Goal: Information Seeking & Learning: Learn about a topic

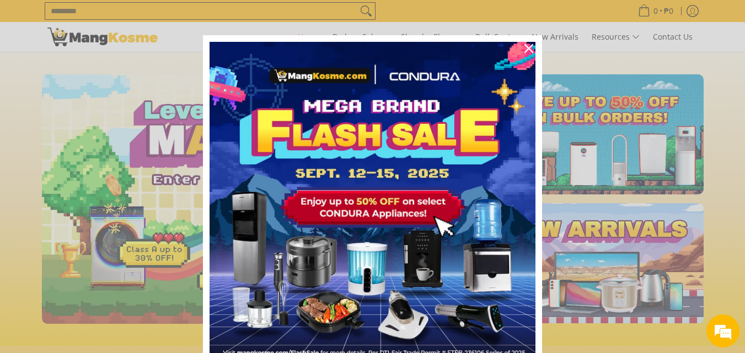
scroll to position [0, 876]
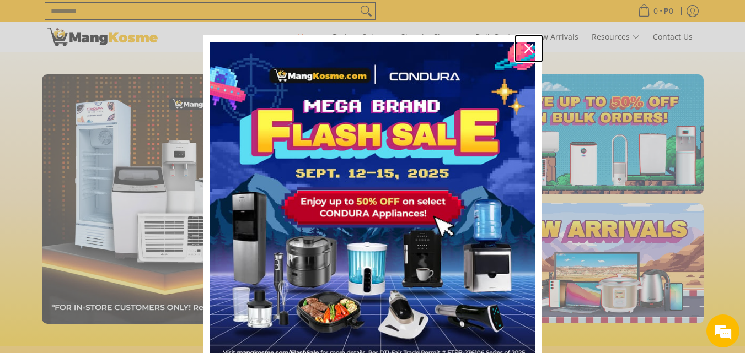
click at [528, 52] on icon "close icon" at bounding box center [528, 48] width 9 height 9
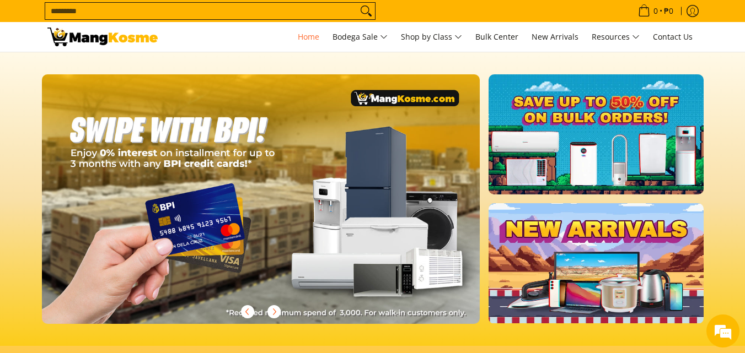
scroll to position [0, 0]
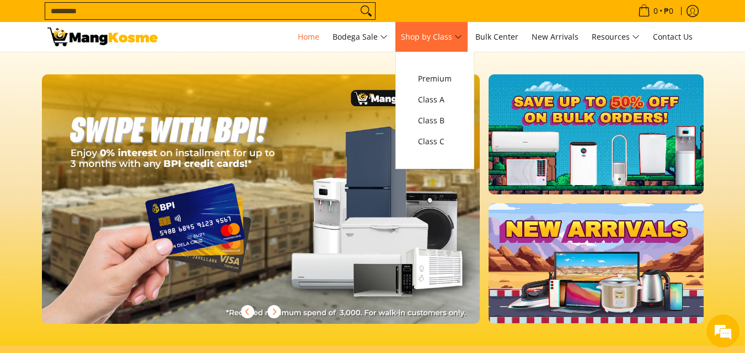
click at [451, 31] on span "Shop by Class" at bounding box center [431, 37] width 61 height 14
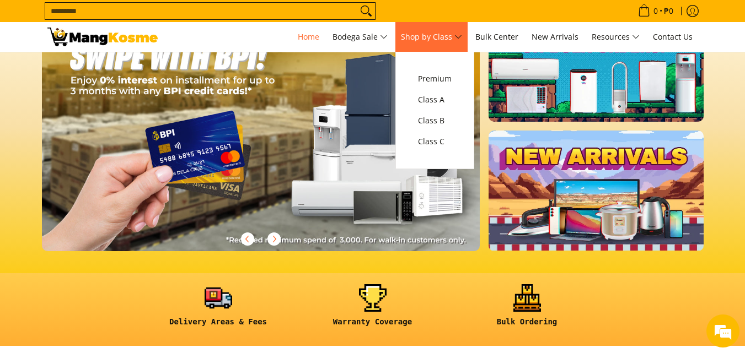
scroll to position [0, 1753]
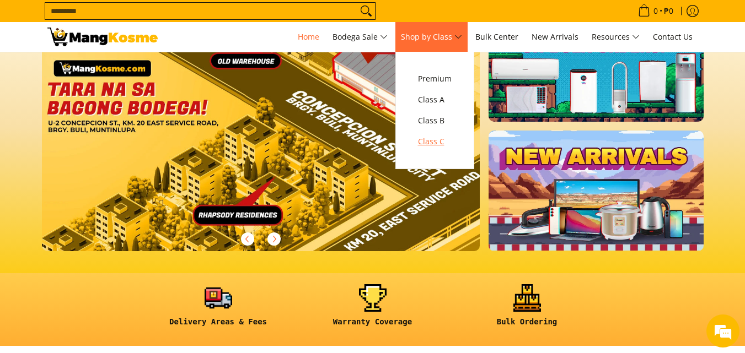
click at [443, 143] on span "Class C" at bounding box center [435, 142] width 34 height 14
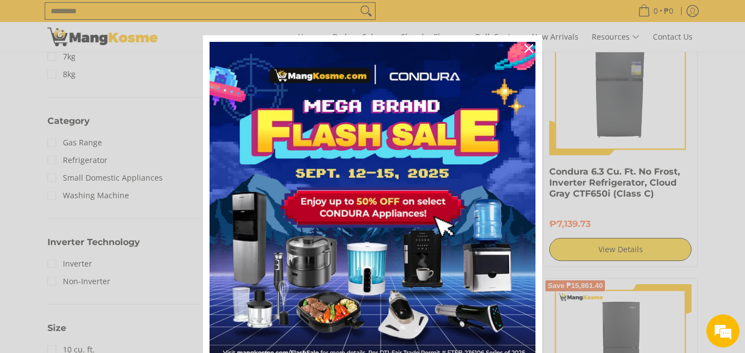
scroll to position [523, 0]
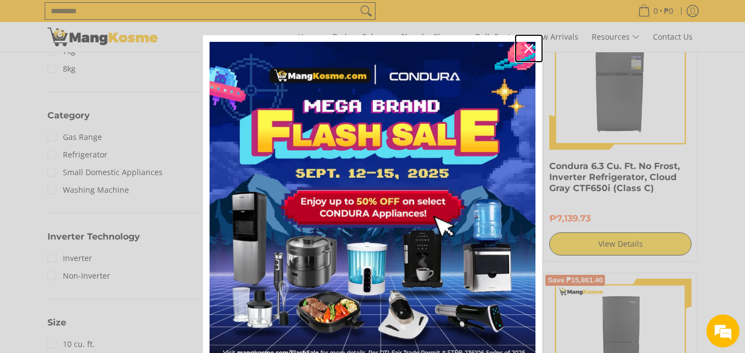
click at [520, 48] on div "Close" at bounding box center [529, 49] width 18 height 18
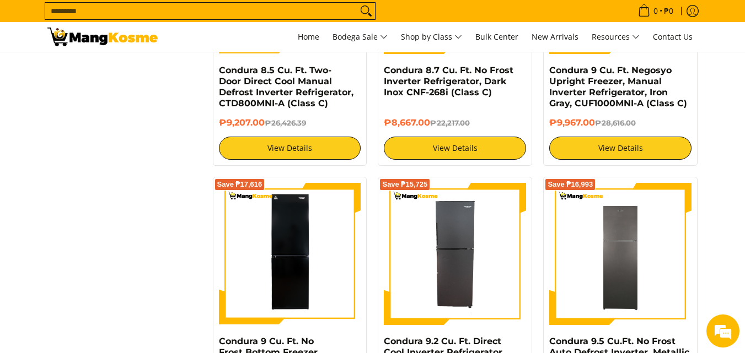
scroll to position [1154, 0]
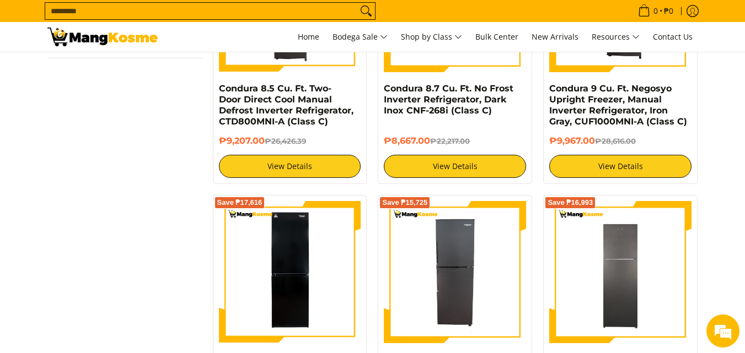
click at [302, 14] on input "Search..." at bounding box center [201, 11] width 312 height 17
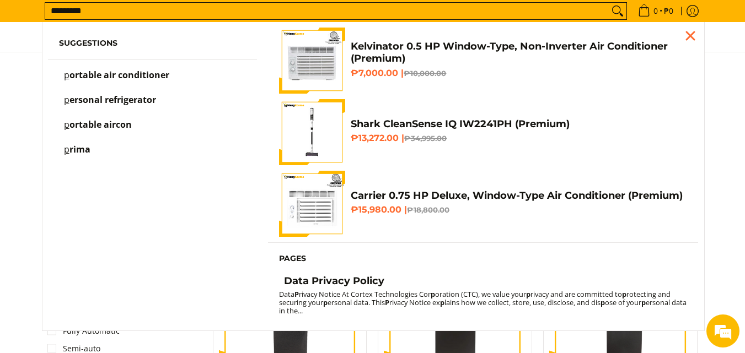
scroll to position [795, 0]
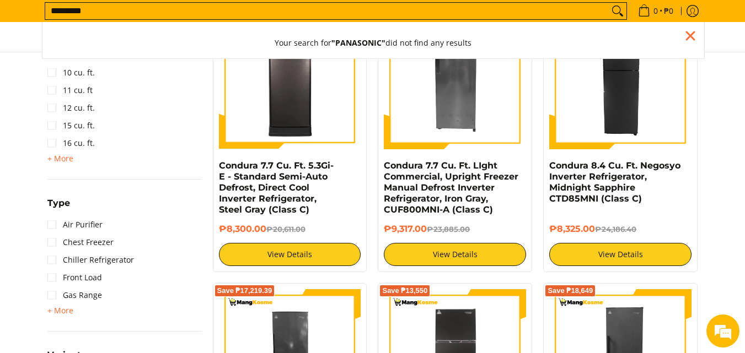
type input "*********"
click at [609, 3] on button "Search" at bounding box center [618, 11] width 18 height 17
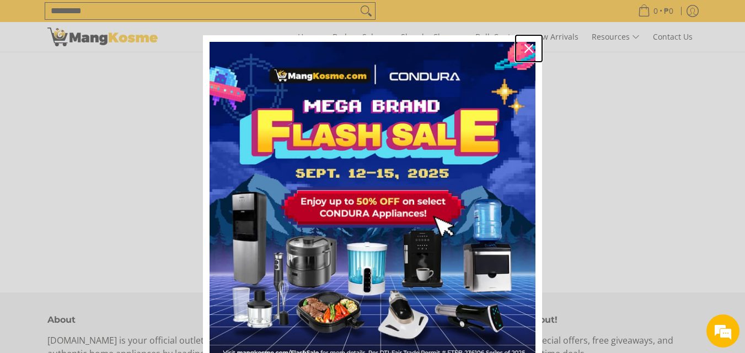
click at [528, 51] on icon "close icon" at bounding box center [528, 48] width 9 height 9
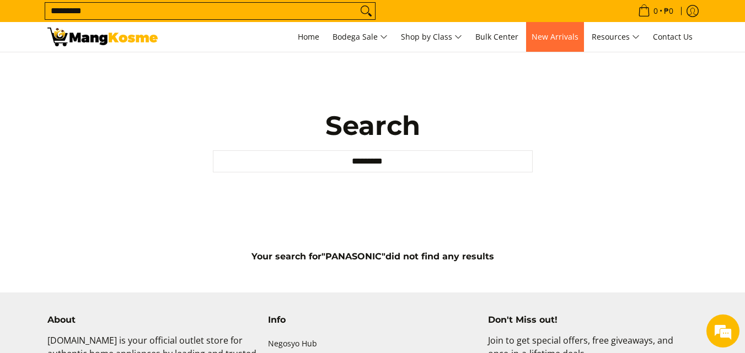
click at [572, 43] on link "New Arrivals" at bounding box center [555, 37] width 58 height 30
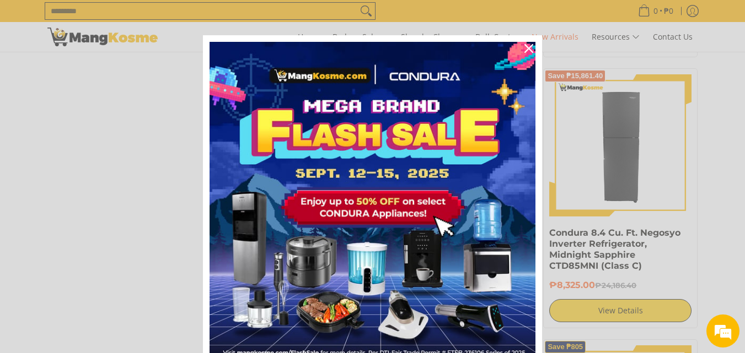
scroll to position [1742, 0]
click at [521, 55] on div "Close" at bounding box center [529, 49] width 18 height 18
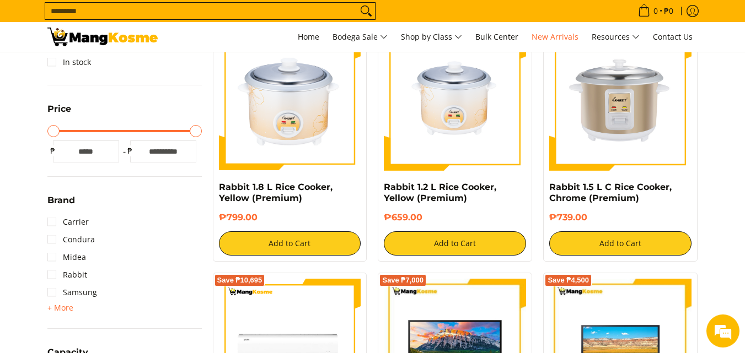
scroll to position [261, 0]
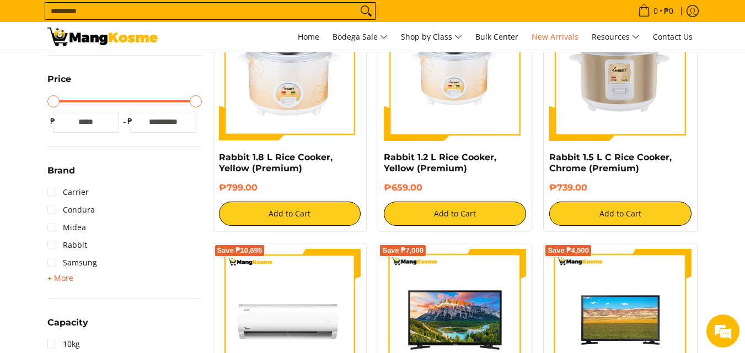
click at [56, 274] on span "+ More" at bounding box center [60, 278] width 26 height 9
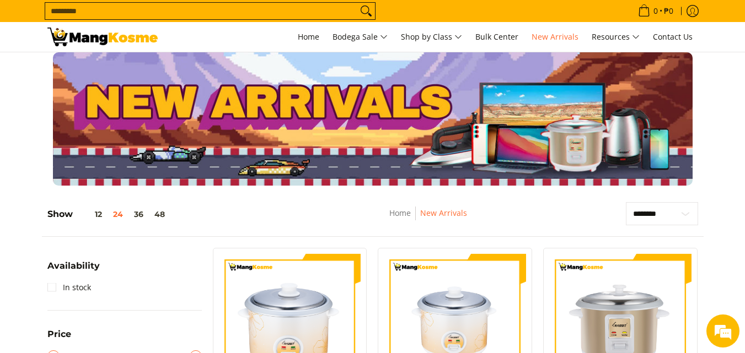
scroll to position [0, 0]
